Goal: Task Accomplishment & Management: Complete application form

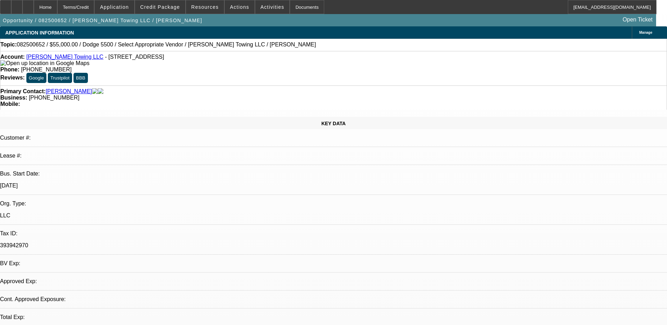
select select "0"
select select "2"
select select "0.1"
select select "4"
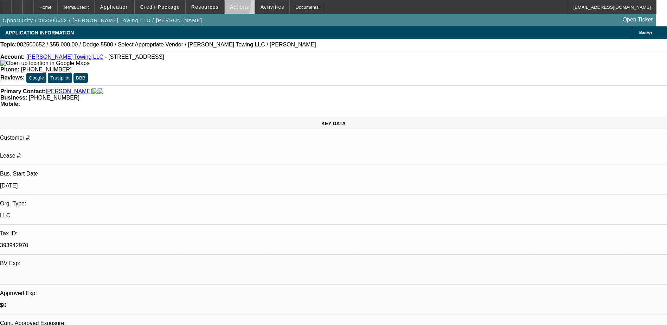
click at [225, 5] on span at bounding box center [240, 7] width 30 height 17
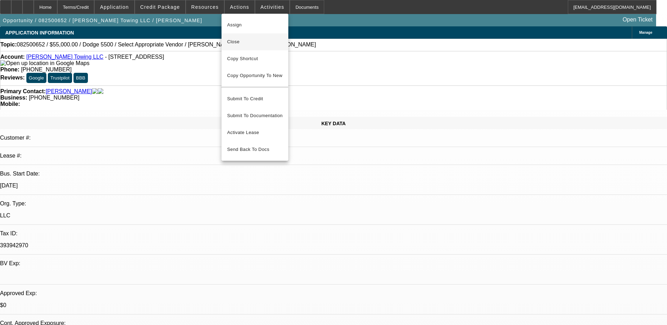
click at [240, 41] on span "Close" at bounding box center [255, 42] width 56 height 8
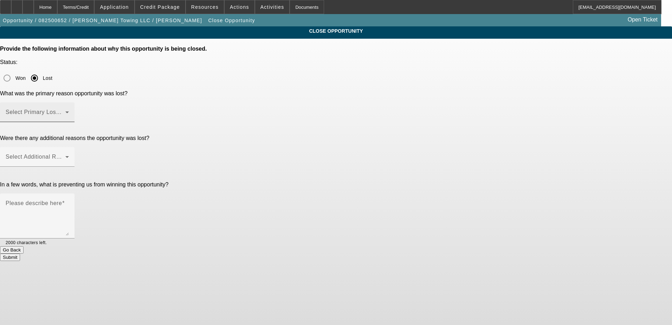
click at [65, 111] on span at bounding box center [36, 115] width 60 height 8
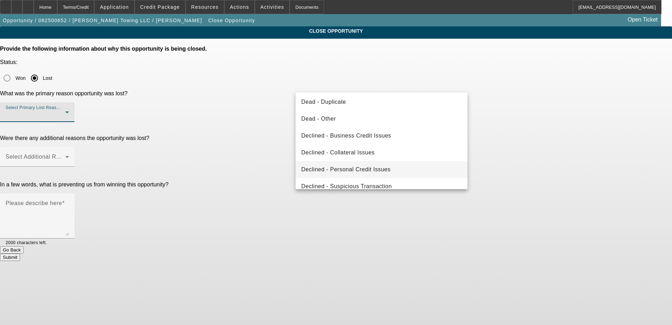
scroll to position [95, 0]
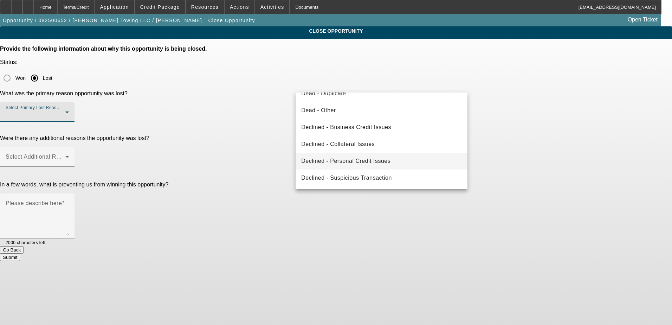
click at [370, 159] on span "Declined - Personal Credit Issues" at bounding box center [345, 161] width 89 height 8
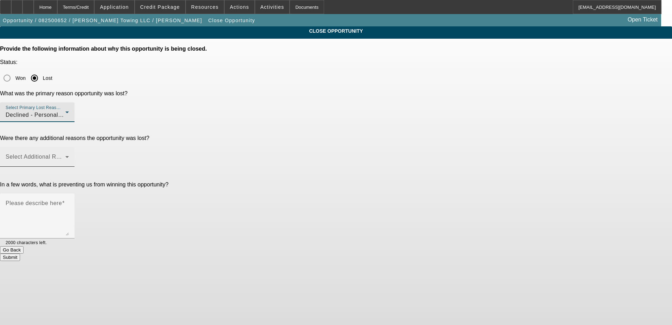
click at [75, 154] on mat-label "Select Additional Reasons" at bounding box center [41, 157] width 70 height 6
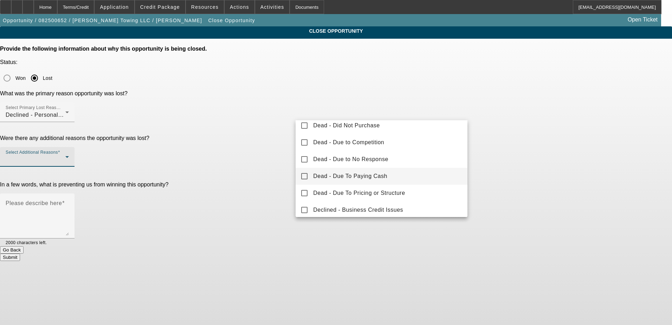
scroll to position [35, 0]
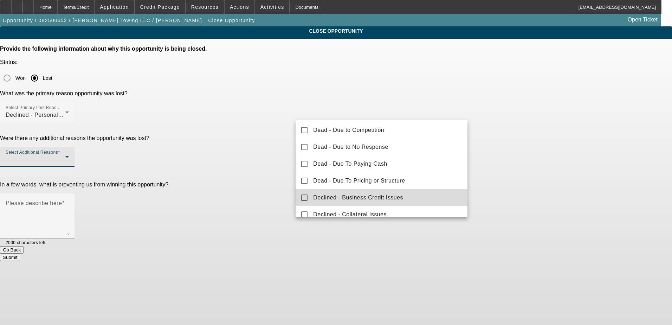
click at [388, 198] on span "Declined - Business Credit Issues" at bounding box center [358, 197] width 90 height 8
click at [285, 158] on div at bounding box center [336, 162] width 672 height 325
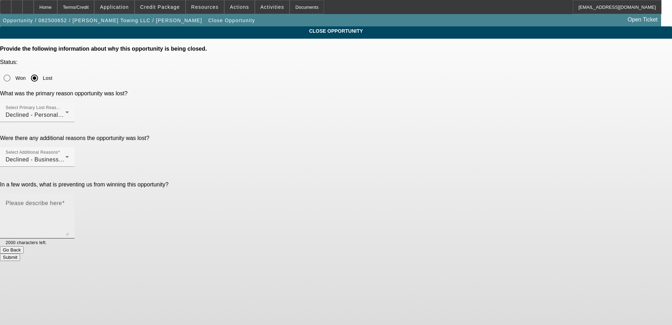
click at [69, 202] on textarea "Please describe here" at bounding box center [37, 219] width 63 height 34
type textarea "s"
click at [65, 111] on div "Declined - Personal Credit Issues" at bounding box center [36, 115] width 60 height 8
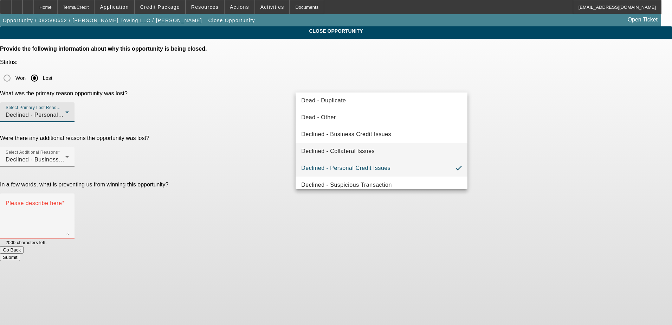
scroll to position [95, 0]
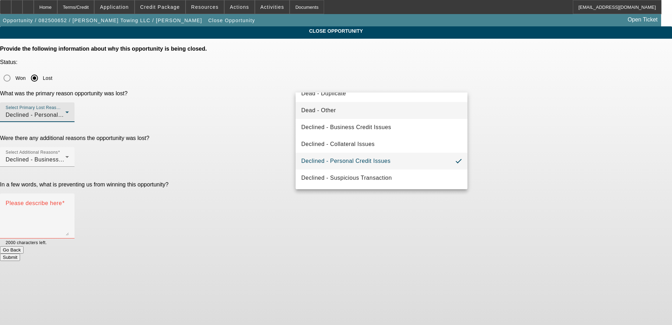
click at [358, 107] on mat-option "Dead - Other" at bounding box center [382, 110] width 172 height 17
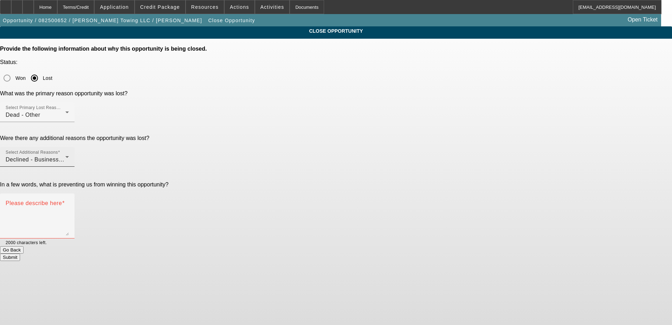
click at [69, 147] on div "Select Additional Reasons Declined - Business Credit Issues" at bounding box center [37, 157] width 63 height 20
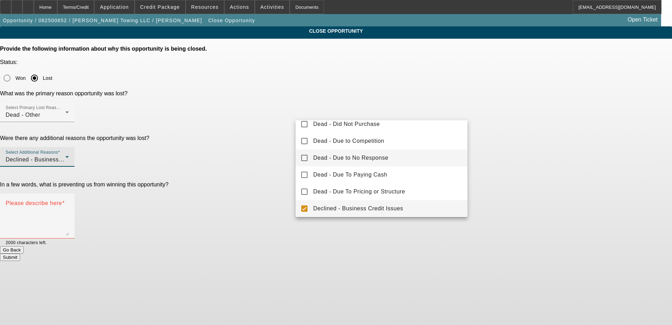
scroll to position [0, 0]
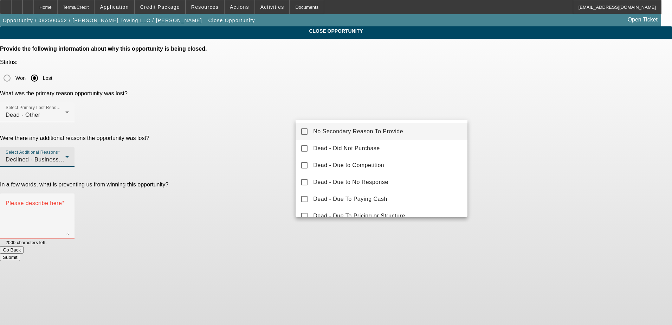
click at [362, 131] on span "No Secondary Reason To Provide" at bounding box center [358, 131] width 90 height 8
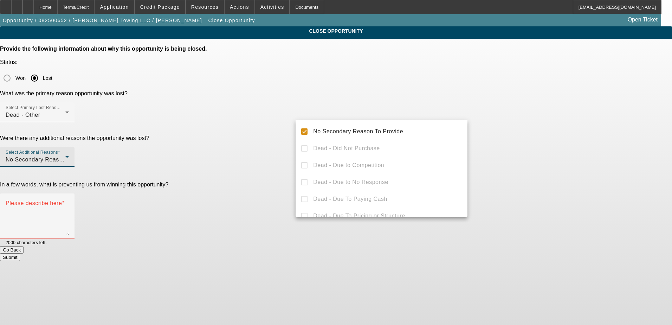
click at [269, 152] on div at bounding box center [336, 162] width 672 height 325
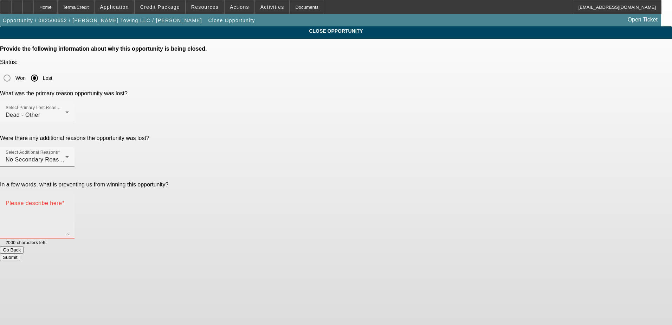
click at [69, 202] on textarea "Please describe here" at bounding box center [37, 219] width 63 height 34
type textarea "did not have access to funds for a downpayment and he was a startup"
click at [20, 253] on button "Submit" at bounding box center [10, 256] width 20 height 7
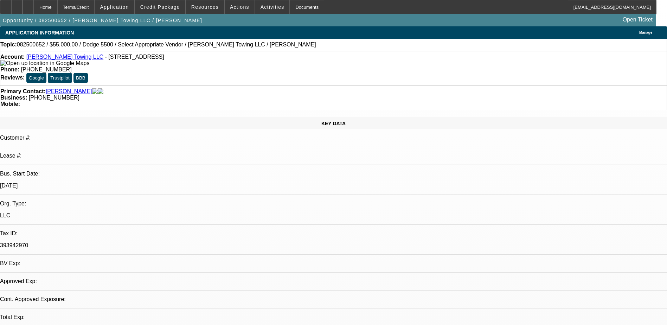
select select "0"
select select "2"
select select "0.1"
select select "1"
select select "2"
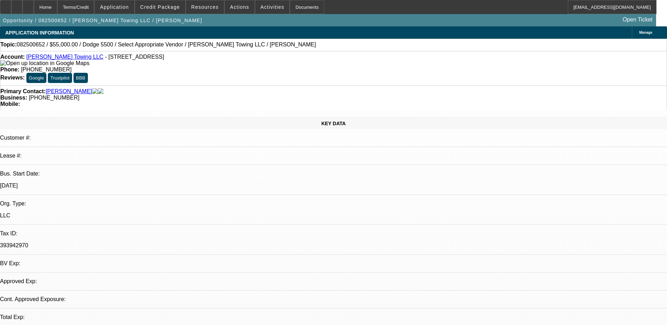
select select "4"
